Goal: Book appointment/travel/reservation

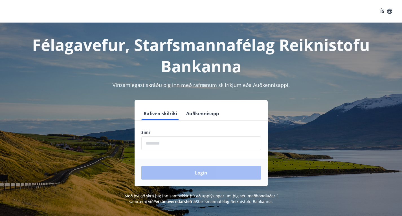
click at [203, 135] on div "Sími ​" at bounding box center [201, 140] width 120 height 21
click at [202, 138] on input "phone" at bounding box center [201, 143] width 120 height 14
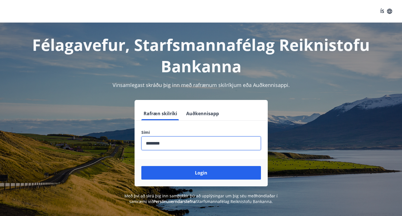
type input "********"
click at [141, 166] on button "Login" at bounding box center [201, 173] width 120 height 14
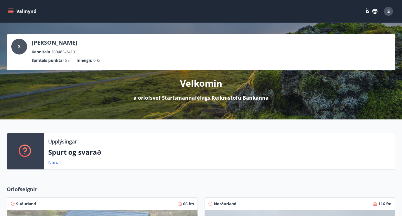
click at [11, 10] on icon "menu" at bounding box center [10, 10] width 5 height 1
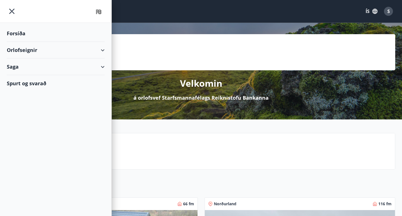
click at [99, 52] on div "Orlofseignir" at bounding box center [56, 50] width 98 height 17
click at [26, 61] on div "Framboð" at bounding box center [55, 64] width 89 height 12
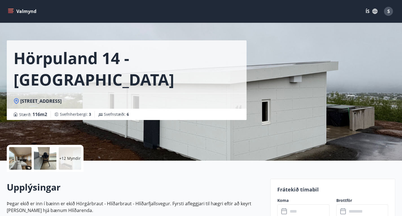
scroll to position [11, 0]
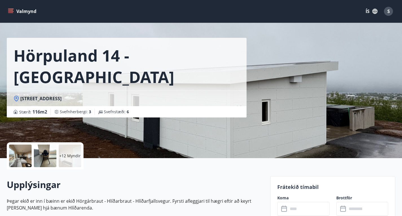
click at [283, 96] on div "Hörpuland 14 - [GEOGRAPHIC_DATA] Hörpuland [GEOGRAPHIC_DATA] : 116 m2 [GEOGRAPH…" at bounding box center [201, 73] width 389 height 169
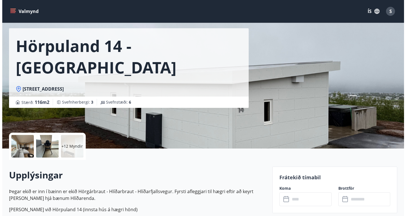
scroll to position [23, 0]
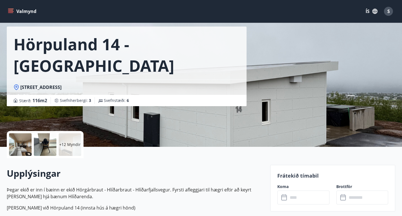
click at [24, 156] on div at bounding box center [20, 144] width 23 height 23
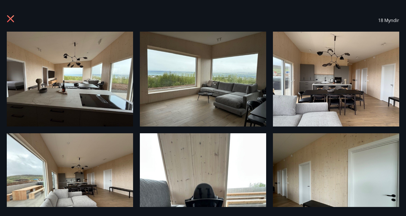
click at [97, 75] on img at bounding box center [70, 79] width 126 height 95
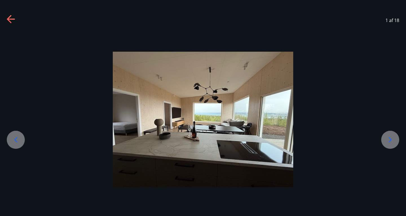
click at [387, 143] on icon at bounding box center [390, 139] width 9 height 9
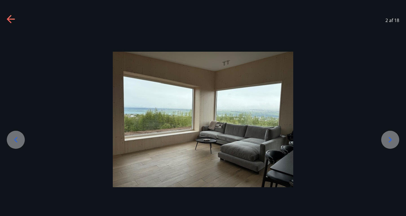
click at [387, 143] on icon at bounding box center [390, 139] width 9 height 9
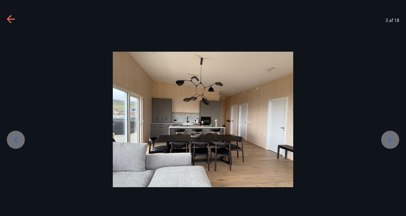
click at [387, 143] on icon at bounding box center [390, 139] width 9 height 9
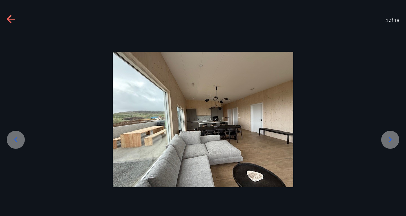
click at [387, 143] on icon at bounding box center [390, 139] width 9 height 9
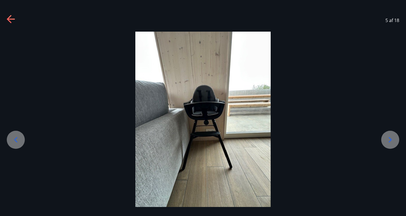
click at [387, 143] on icon at bounding box center [390, 139] width 9 height 9
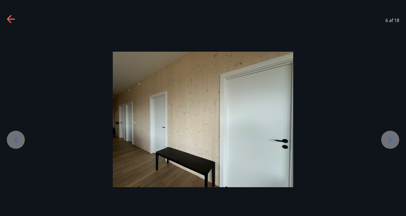
click at [387, 143] on icon at bounding box center [390, 139] width 9 height 9
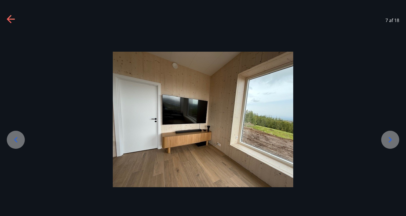
click at [387, 143] on icon at bounding box center [390, 139] width 9 height 9
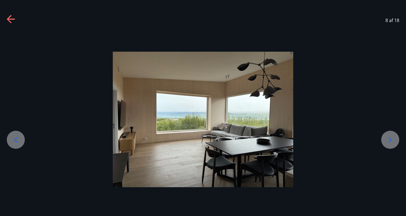
click at [387, 143] on icon at bounding box center [390, 139] width 9 height 9
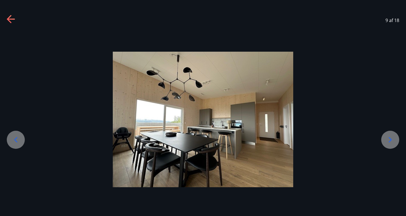
click at [387, 143] on icon at bounding box center [390, 139] width 9 height 9
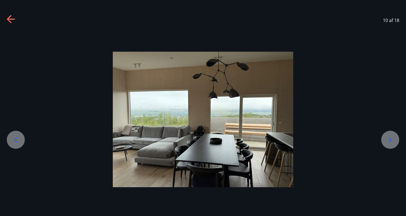
click at [387, 143] on icon at bounding box center [390, 139] width 9 height 9
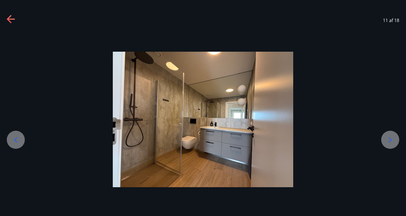
click at [387, 143] on icon at bounding box center [390, 139] width 9 height 9
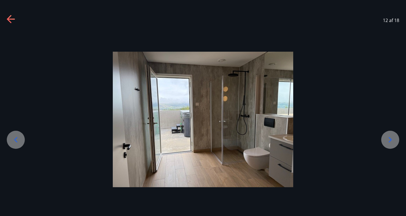
click at [387, 143] on icon at bounding box center [390, 139] width 9 height 9
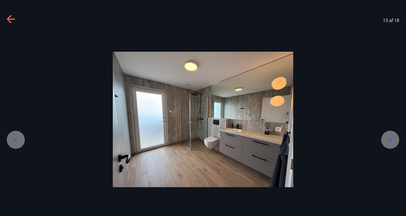
click at [387, 143] on icon at bounding box center [390, 139] width 9 height 9
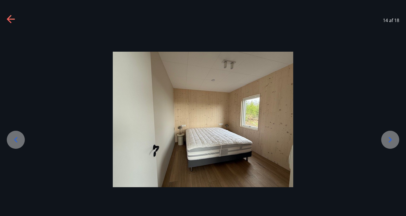
click at [387, 143] on icon at bounding box center [390, 139] width 9 height 9
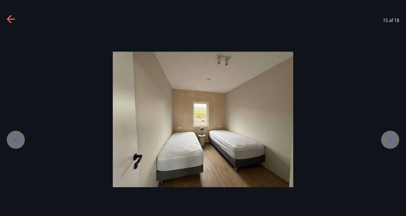
drag, startPoint x: 387, startPoint y: 143, endPoint x: 383, endPoint y: 158, distance: 14.9
click at [383, 158] on div at bounding box center [203, 119] width 406 height 135
click at [393, 144] on div at bounding box center [391, 140] width 18 height 18
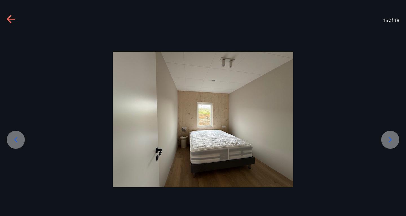
click at [393, 144] on div at bounding box center [391, 140] width 18 height 18
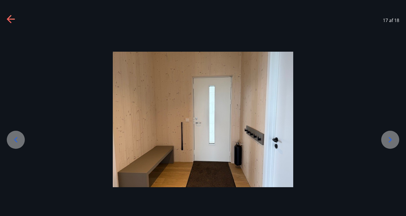
click at [393, 144] on div at bounding box center [391, 140] width 18 height 18
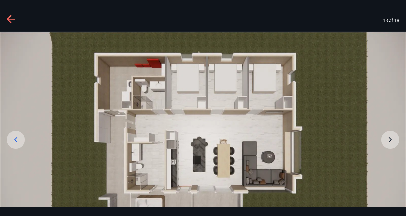
click at [393, 144] on img at bounding box center [203, 146] width 406 height 228
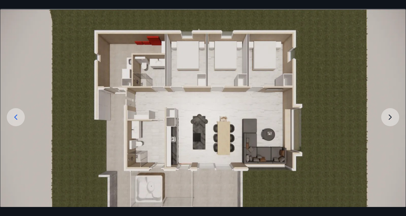
click at [388, 121] on img at bounding box center [203, 123] width 406 height 228
click at [401, 123] on img at bounding box center [203, 123] width 406 height 228
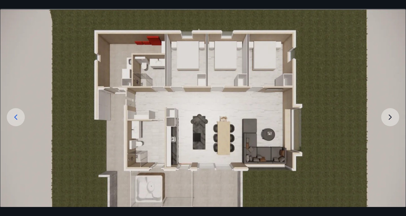
click at [401, 123] on img at bounding box center [203, 123] width 406 height 228
click at [390, 120] on img at bounding box center [203, 123] width 406 height 228
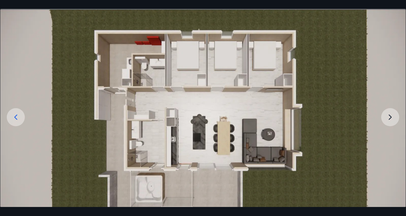
click at [37, 112] on img at bounding box center [203, 123] width 406 height 228
click at [19, 114] on icon at bounding box center [15, 117] width 9 height 9
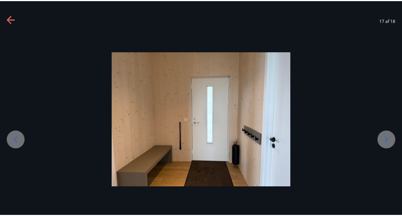
scroll to position [0, 0]
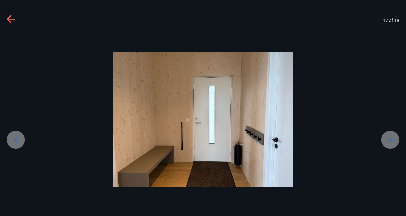
click at [14, 23] on icon at bounding box center [11, 19] width 9 height 9
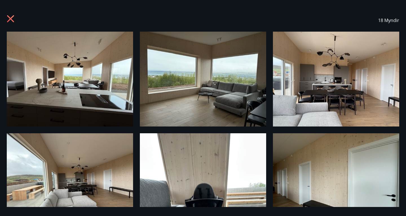
click at [13, 18] on icon at bounding box center [11, 19] width 9 height 9
